Goal: Task Accomplishment & Management: Use online tool/utility

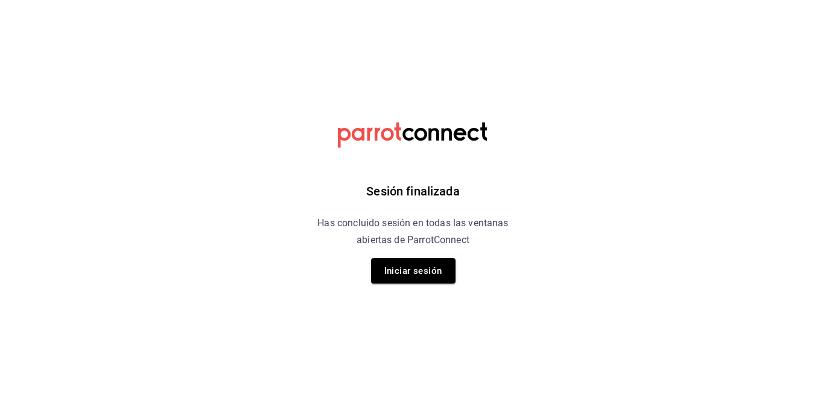
click at [430, 285] on div "Sesión finalizada Has concluido sesión en todas las ventanas abiertas de Parrot…" at bounding box center [413, 203] width 305 height 406
click at [425, 271] on button "Iniciar sesión" at bounding box center [413, 270] width 84 height 25
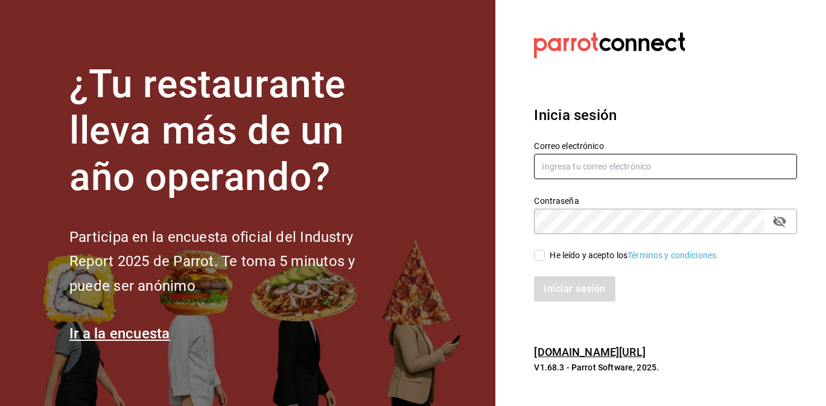
type input "[EMAIL_ADDRESS][DOMAIN_NAME]"
click at [535, 256] on input "He leído y acepto los Términos y condiciones." at bounding box center [539, 255] width 11 height 11
checkbox input "true"
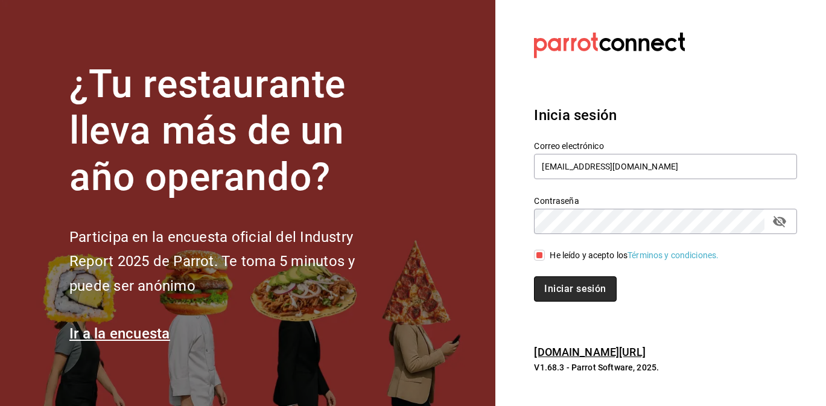
click at [562, 288] on button "Iniciar sesión" at bounding box center [575, 288] width 82 height 25
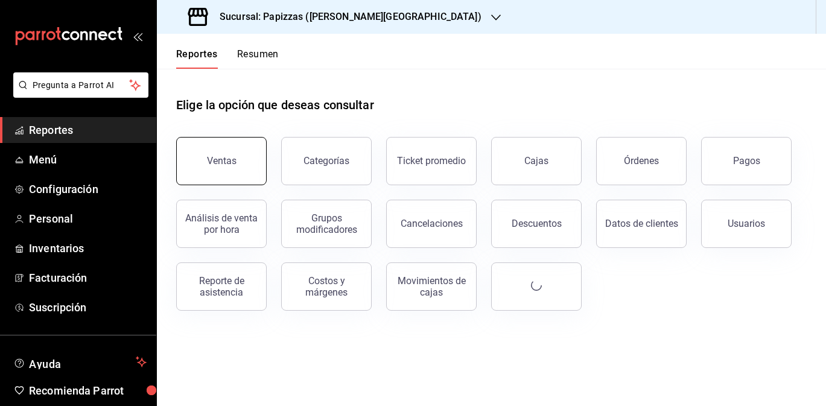
click at [194, 157] on button "Ventas" at bounding box center [221, 161] width 91 height 48
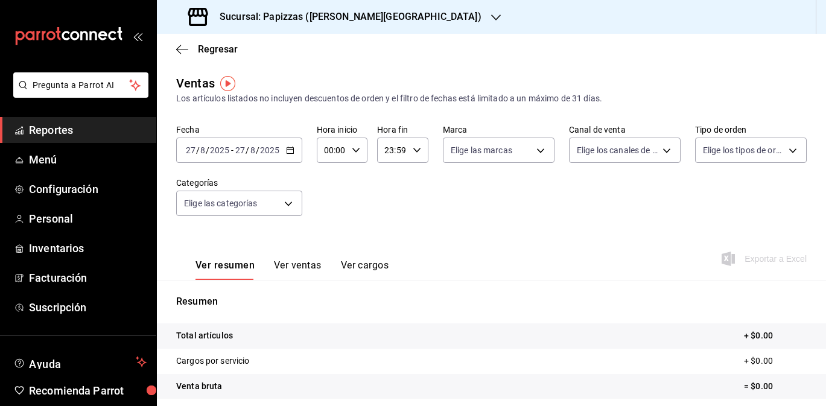
click at [491, 21] on icon "button" at bounding box center [496, 18] width 10 height 10
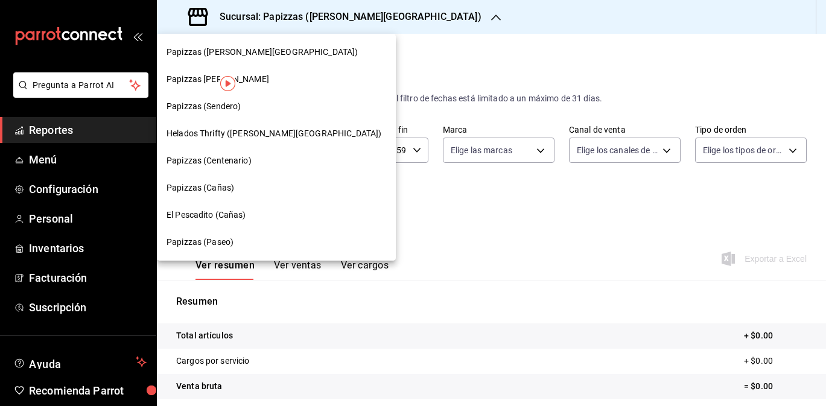
click at [278, 58] on div "Papizzas (Valle Alto)" at bounding box center [277, 52] width 220 height 13
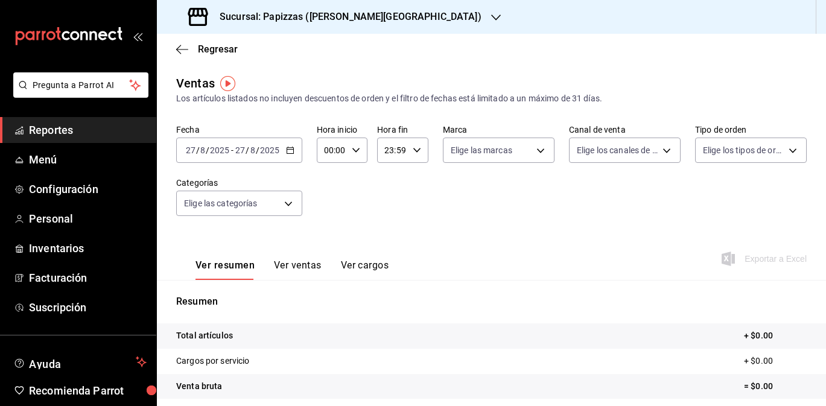
click at [278, 151] on input "2025" at bounding box center [269, 150] width 21 height 10
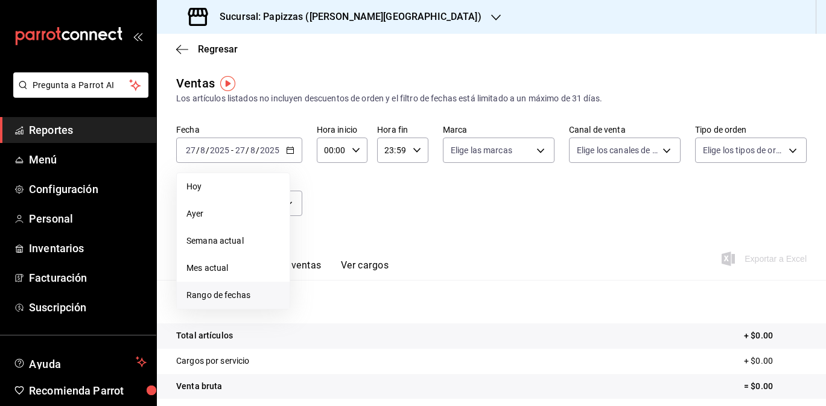
click at [235, 293] on span "Rango de fechas" at bounding box center [233, 295] width 94 height 13
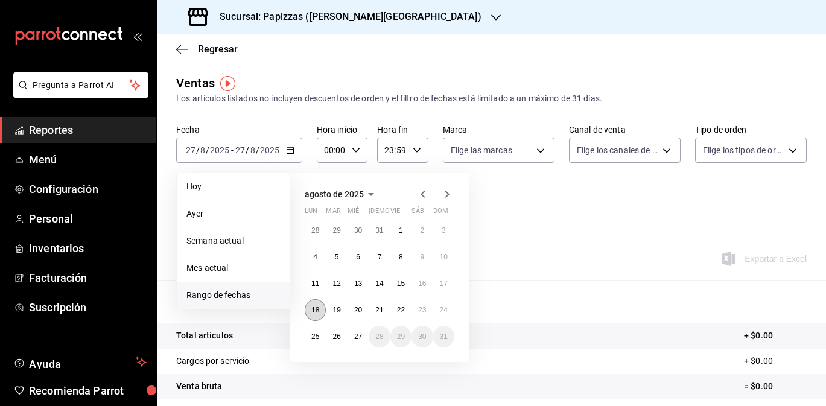
click at [319, 311] on abbr "18" at bounding box center [315, 310] width 8 height 8
click at [446, 305] on button "24" at bounding box center [443, 310] width 21 height 22
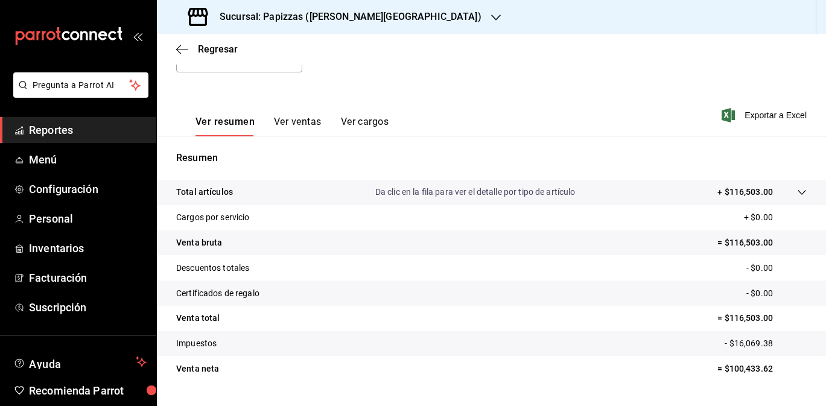
scroll to position [146, 0]
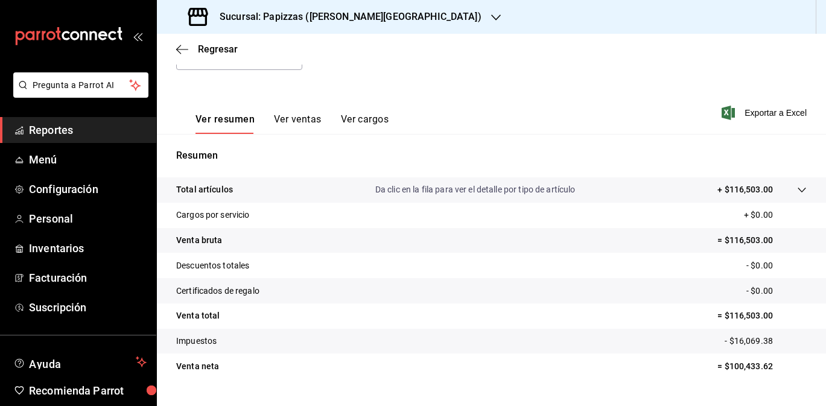
click at [491, 17] on icon "button" at bounding box center [496, 18] width 10 height 10
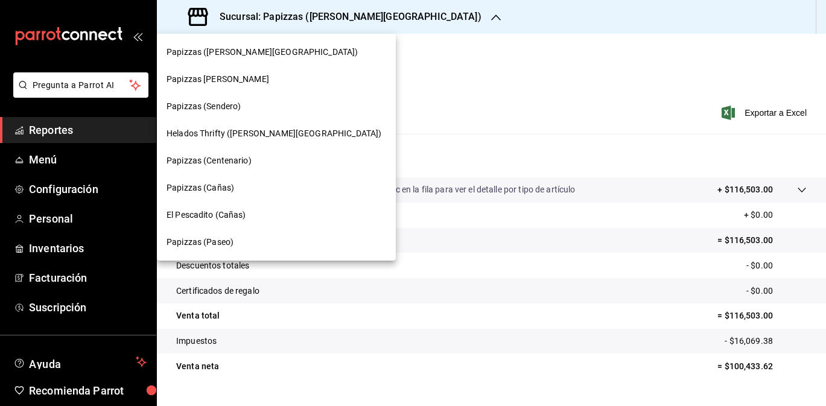
click at [284, 127] on div "Helados Thrifty (Valle Alto)" at bounding box center [277, 133] width 220 height 13
